Goal: Obtain resource: Download file/media

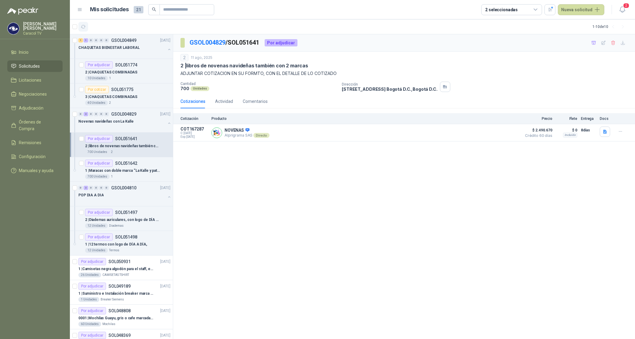
click at [85, 25] on icon "button" at bounding box center [83, 26] width 5 height 5
click at [118, 48] on p "CHAQUETAS BIENESTAR LABORAL" at bounding box center [108, 48] width 61 height 6
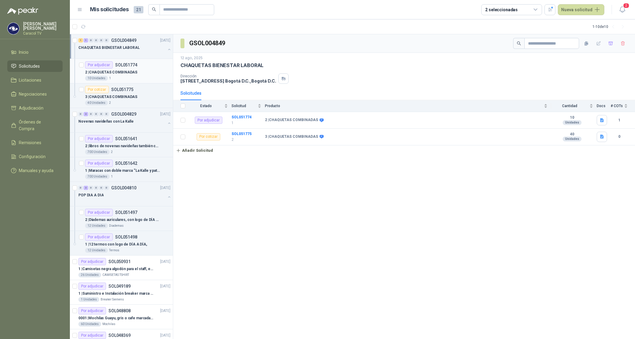
drag, startPoint x: 126, startPoint y: 66, endPoint x: 124, endPoint y: 77, distance: 11.5
click at [126, 67] on p "SOL051774" at bounding box center [126, 65] width 22 height 4
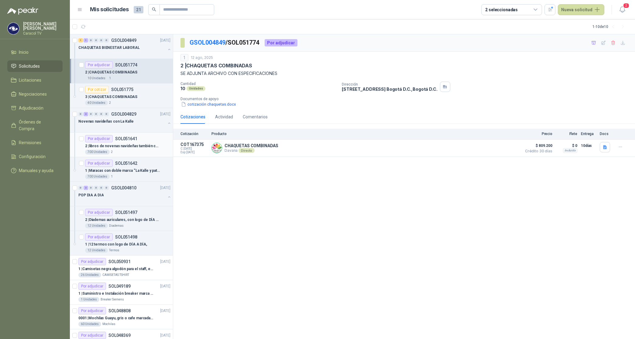
click at [128, 146] on p "2 | libros de novenas navideñas también con 2 marcas" at bounding box center [123, 146] width 76 height 6
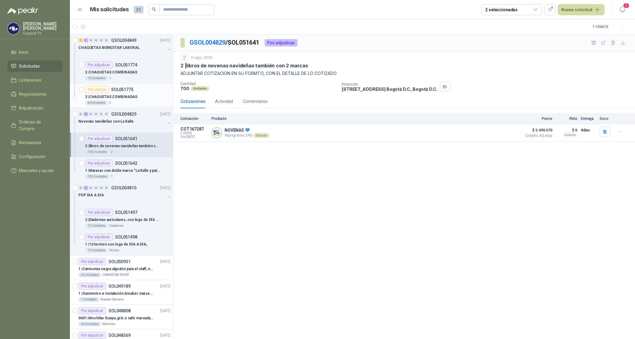
click at [90, 94] on div "3 | CHAQUETAS COMBINADAS" at bounding box center [127, 96] width 85 height 7
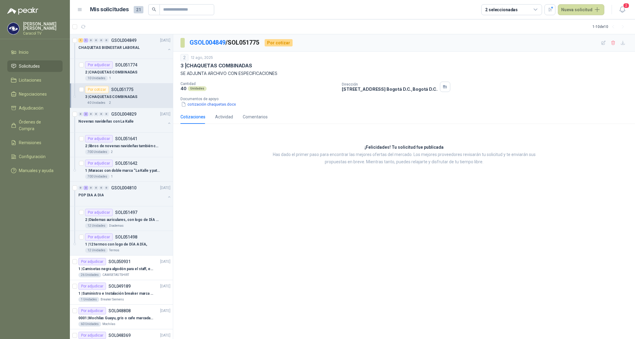
click at [119, 95] on p "3 | CHAQUETAS COMBINADAS" at bounding box center [111, 97] width 52 height 6
click at [117, 73] on p "2 | CHAQUETAS COMBINADAS" at bounding box center [111, 73] width 52 height 6
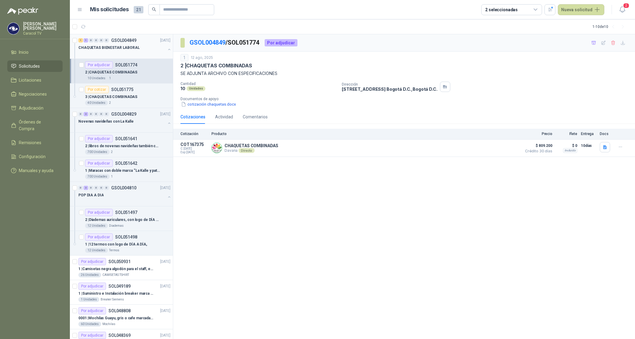
click at [121, 48] on p "CHAQUETAS BIENESTAR LABORAL" at bounding box center [108, 48] width 61 height 6
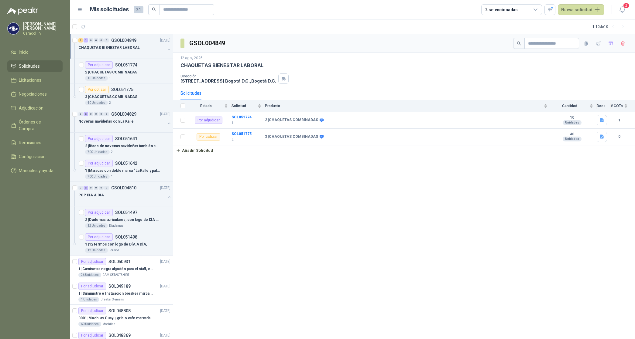
click at [113, 46] on p "CHAQUETAS BIENESTAR LABORAL" at bounding box center [108, 48] width 61 height 6
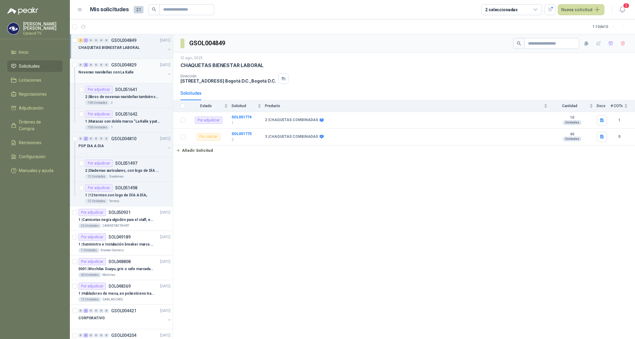
click at [116, 75] on p "Novenas navideñas con La Kalle" at bounding box center [105, 73] width 55 height 6
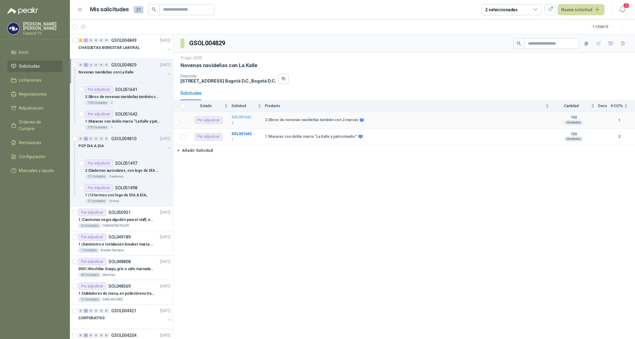
click at [241, 118] on b "SOL051641" at bounding box center [241, 117] width 20 height 4
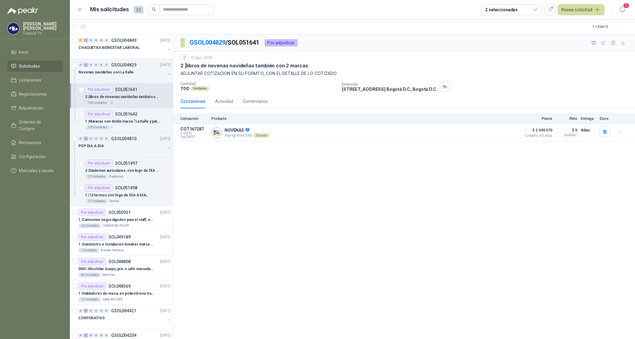
click at [136, 95] on p "2 | libros de novenas navideñas también con 2 marcas" at bounding box center [123, 97] width 76 height 6
click at [127, 121] on p "1 | Maracas con doble marca “La Kalle y patrocinador”" at bounding box center [123, 122] width 76 height 6
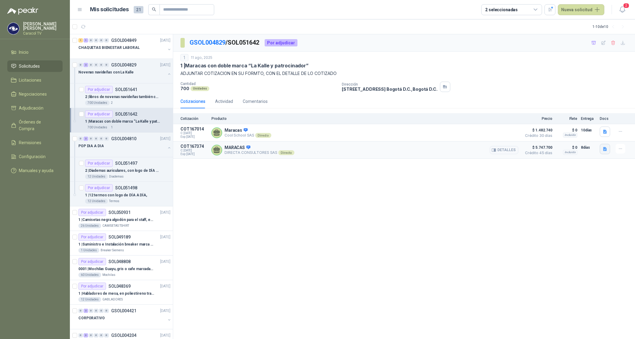
click at [606, 148] on icon "button" at bounding box center [604, 149] width 5 height 5
click at [587, 137] on button "CARACOL TV MARACAS 6013.pdf" at bounding box center [572, 136] width 68 height 6
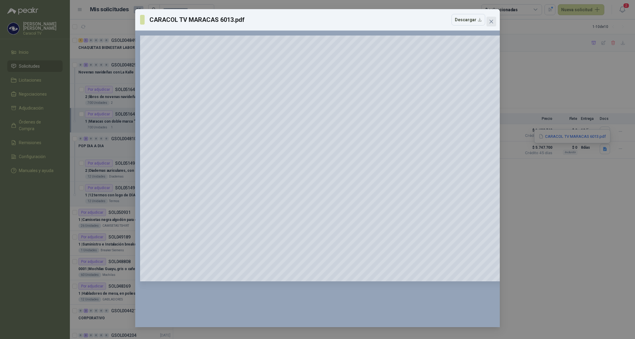
click at [489, 22] on icon "close" at bounding box center [491, 21] width 5 height 5
